Goal: Information Seeking & Learning: Learn about a topic

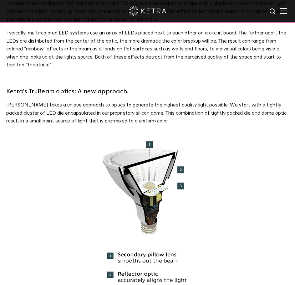
scroll to position [532, 0]
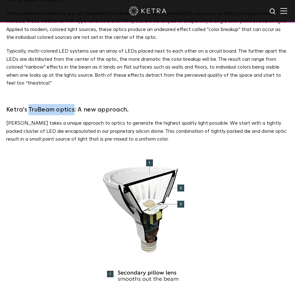
drag, startPoint x: 29, startPoint y: 110, endPoint x: 73, endPoint y: 111, distance: 44.5
click at [73, 111] on h3 "Ketra’s TruBeam optics: A new approach." at bounding box center [147, 109] width 283 height 11
copy h3 "TruBeam optics"
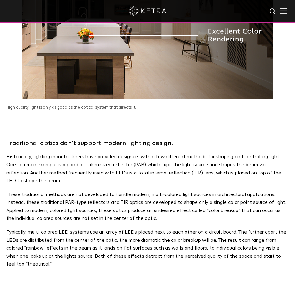
scroll to position [376, 0]
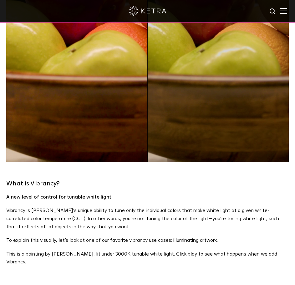
scroll to position [282, 0]
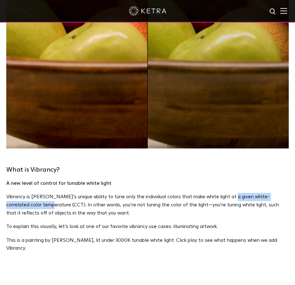
drag, startPoint x: 231, startPoint y: 175, endPoint x: 36, endPoint y: 187, distance: 195.1
click at [36, 193] on p "Vibrancy is [PERSON_NAME]’s unique ability to tune only the individual colors t…" at bounding box center [147, 205] width 282 height 24
copy p "white-correlated color temperature"
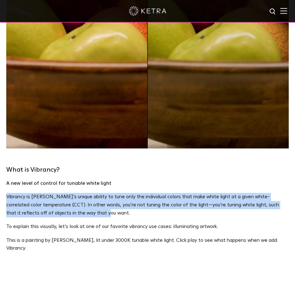
drag, startPoint x: 6, startPoint y: 174, endPoint x: 90, endPoint y: 193, distance: 85.7
click at [90, 193] on p "Vibrancy is [PERSON_NAME]’s unique ability to tune only the individual colors t…" at bounding box center [147, 205] width 282 height 24
copy p "Vibrancy is [PERSON_NAME]’s unique ability to tune only the individual colors t…"
